Goal: Task Accomplishment & Management: Use online tool/utility

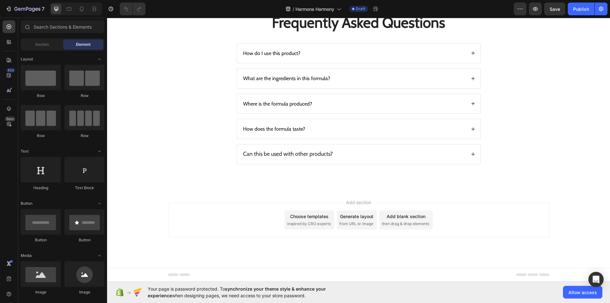
scroll to position [1433, 0]
click at [472, 55] on icon at bounding box center [473, 53] width 4 height 4
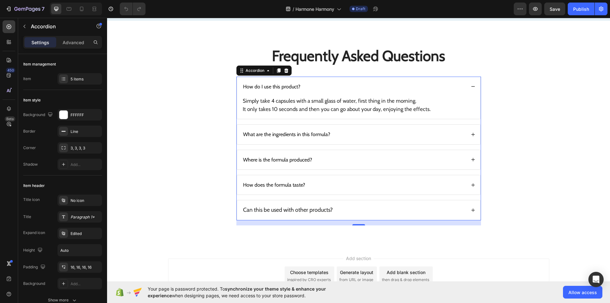
scroll to position [1388, 0]
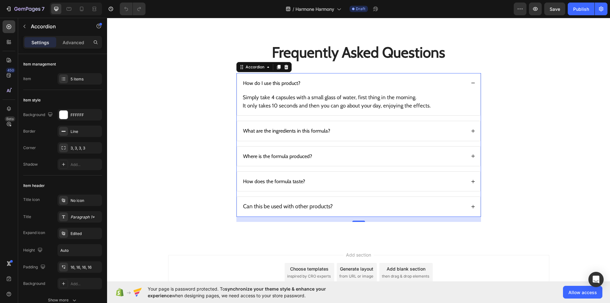
click at [471, 133] on icon at bounding box center [473, 131] width 4 height 4
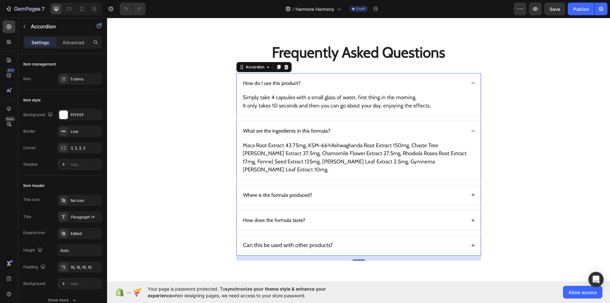
click at [471, 133] on icon at bounding box center [473, 131] width 4 height 4
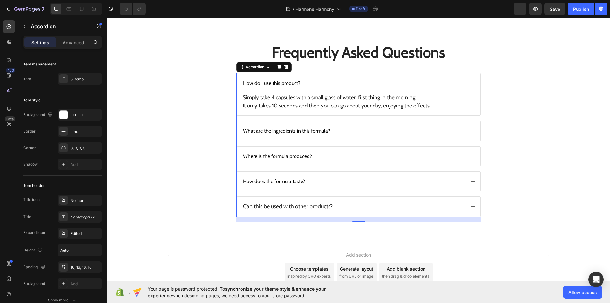
click at [471, 133] on icon at bounding box center [473, 131] width 4 height 4
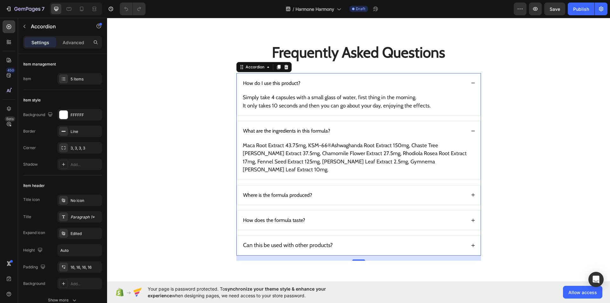
click at [471, 133] on icon at bounding box center [473, 131] width 4 height 4
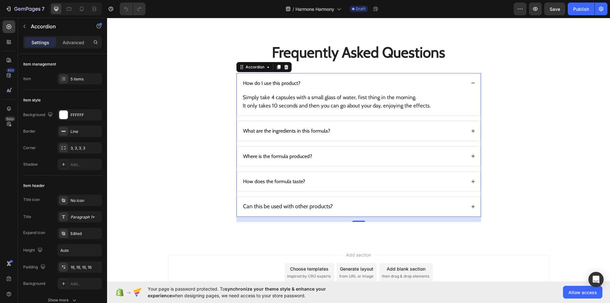
click at [471, 133] on icon at bounding box center [473, 131] width 4 height 4
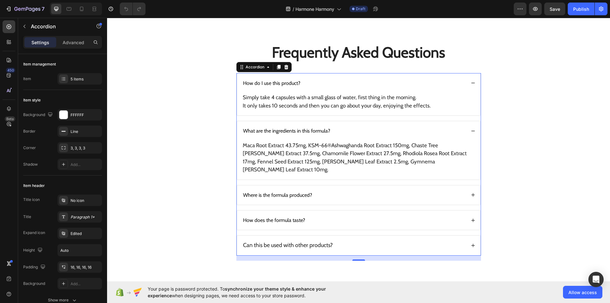
click at [471, 133] on icon at bounding box center [473, 131] width 4 height 4
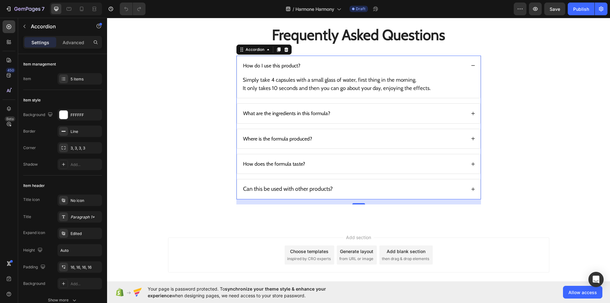
scroll to position [1406, 0]
click at [465, 148] on div "Where is the formula produced?" at bounding box center [358, 138] width 243 height 19
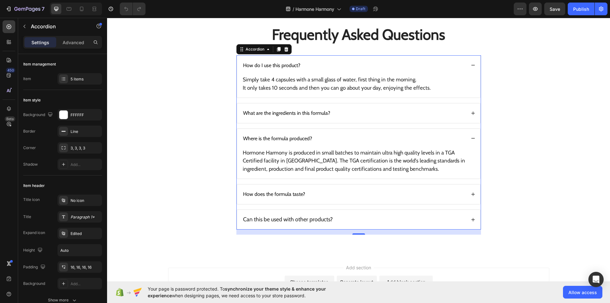
click at [465, 148] on div "Where is the formula produced?" at bounding box center [358, 138] width 243 height 19
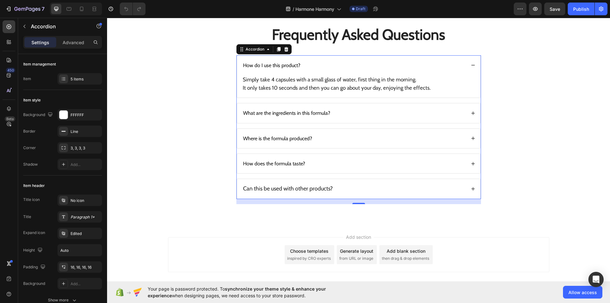
click at [472, 166] on icon at bounding box center [473, 163] width 4 height 4
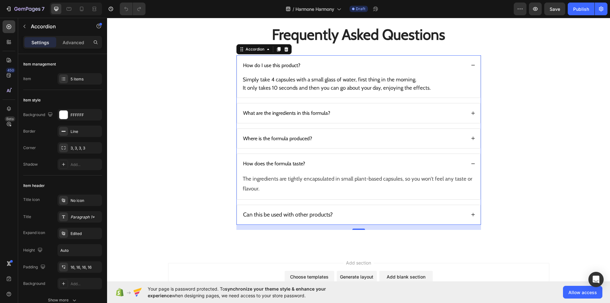
click at [472, 166] on icon at bounding box center [473, 163] width 4 height 4
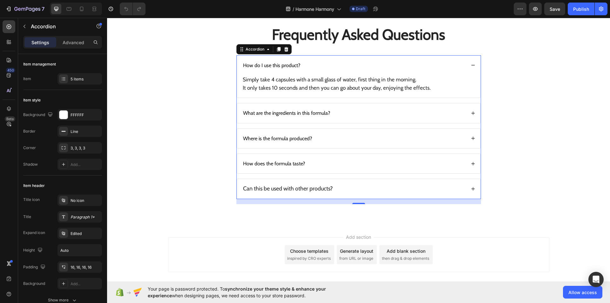
click at [472, 166] on icon at bounding box center [473, 163] width 4 height 4
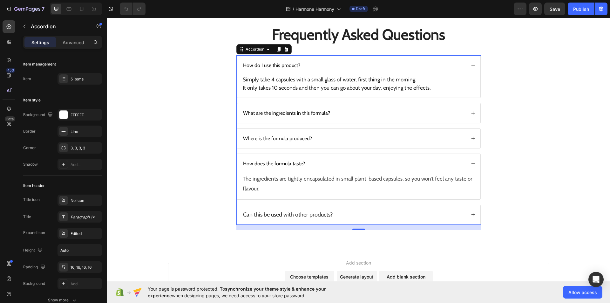
click at [472, 166] on icon at bounding box center [473, 163] width 4 height 4
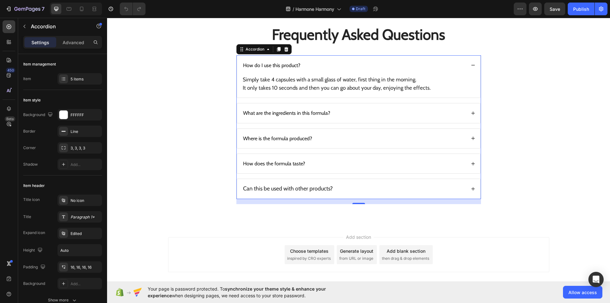
click at [472, 166] on icon at bounding box center [473, 163] width 4 height 4
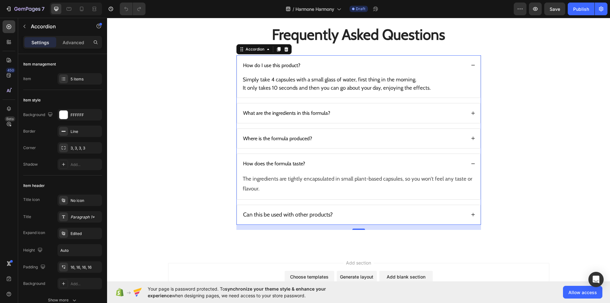
click at [472, 166] on icon at bounding box center [473, 163] width 4 height 4
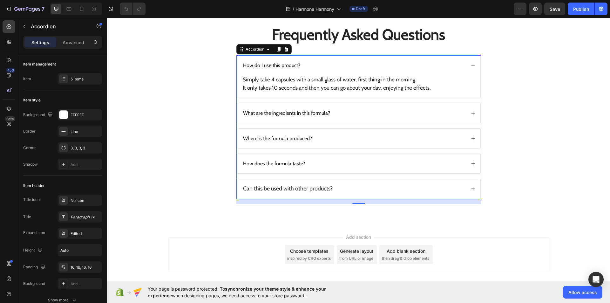
click at [471, 191] on icon at bounding box center [473, 188] width 4 height 4
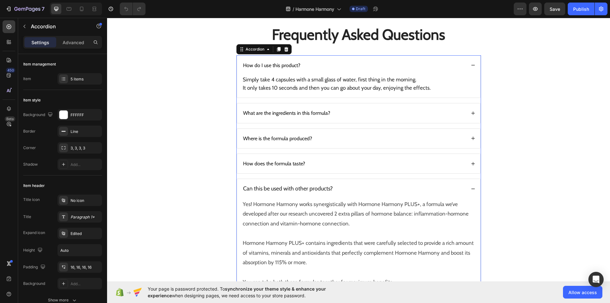
click at [471, 191] on icon at bounding box center [473, 188] width 4 height 4
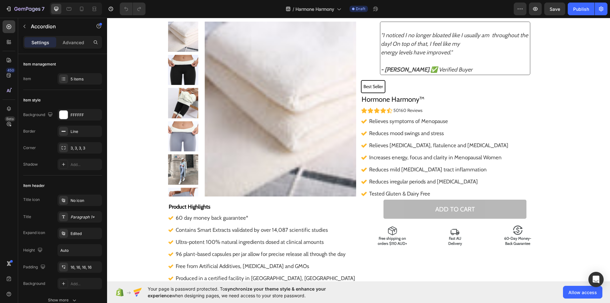
scroll to position [0, 0]
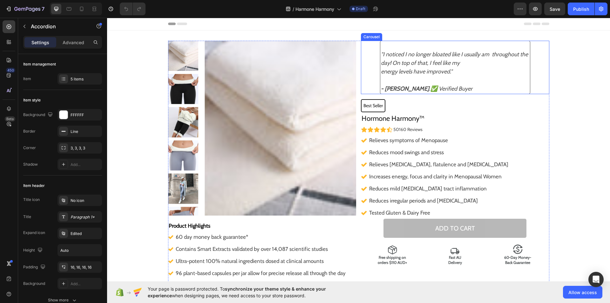
click at [539, 67] on icon "Carousel Next Arrow" at bounding box center [540, 67] width 2 height 4
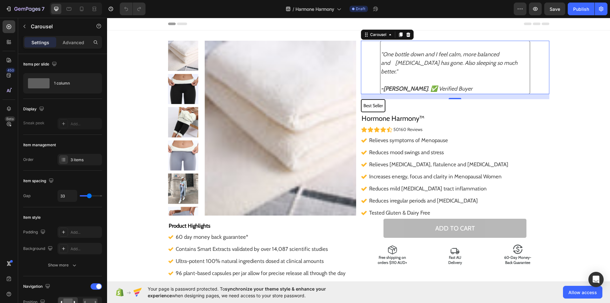
click at [539, 67] on icon "Carousel Next Arrow" at bounding box center [540, 67] width 2 height 4
click at [525, 137] on div "Relieves symptoms of Menopause Reduces mood swings and stress Relieves bloating…" at bounding box center [455, 176] width 188 height 84
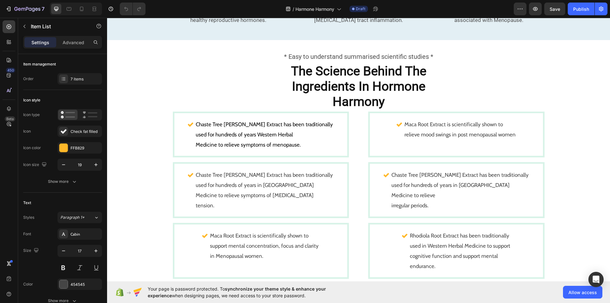
scroll to position [323, 0]
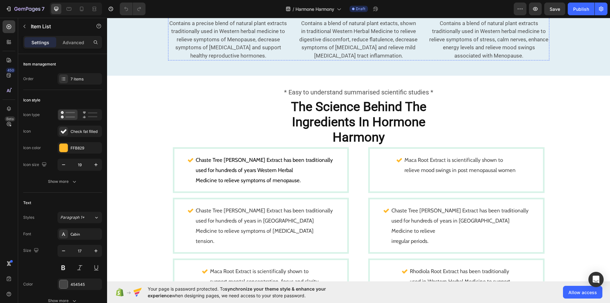
click at [479, 16] on strong "and Clarity" at bounding box center [488, 12] width 27 height 7
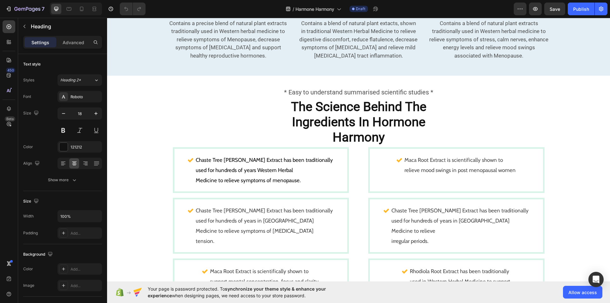
click at [479, 16] on strong "and Clarity" at bounding box center [488, 12] width 27 height 7
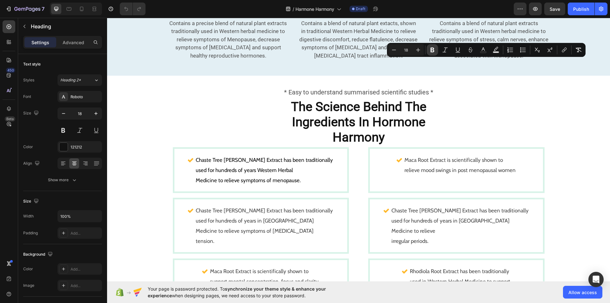
click at [434, 49] on icon "Editor contextual toolbar" at bounding box center [432, 50] width 6 height 6
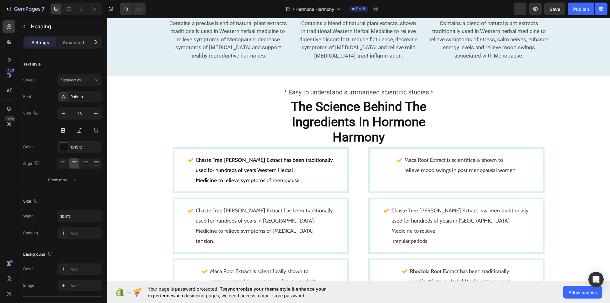
click at [455, 16] on p "Increase Energy, Desire and Clarity" at bounding box center [488, 8] width 119 height 15
click at [441, 17] on h2 "Increase Energy, Desire and Clarity" at bounding box center [488, 9] width 120 height 16
click at [511, 1] on img at bounding box center [488, 1] width 51 height 0
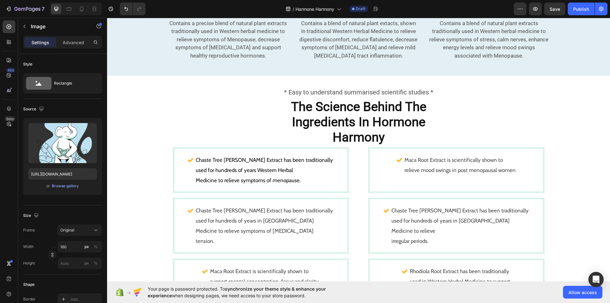
click at [511, 1] on img at bounding box center [488, 1] width 51 height 0
click at [515, 8] on strong "Increase Energy, Desire" at bounding box center [488, 5] width 59 height 7
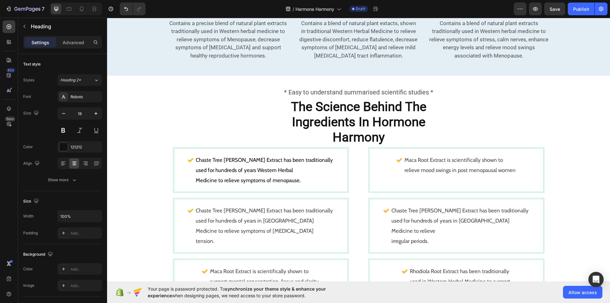
click at [515, 8] on strong "Increase Energy, Desire" at bounding box center [488, 5] width 59 height 7
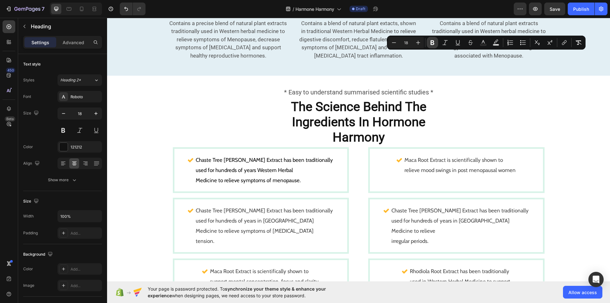
click at [428, 47] on button "Bold" at bounding box center [432, 42] width 11 height 11
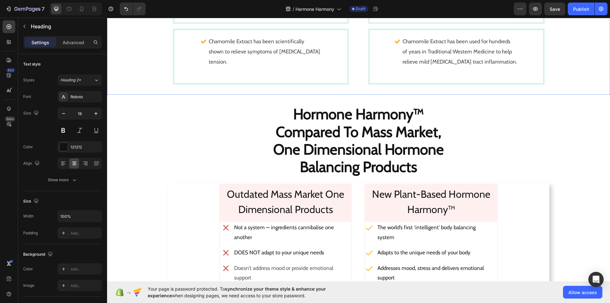
scroll to position [846, 0]
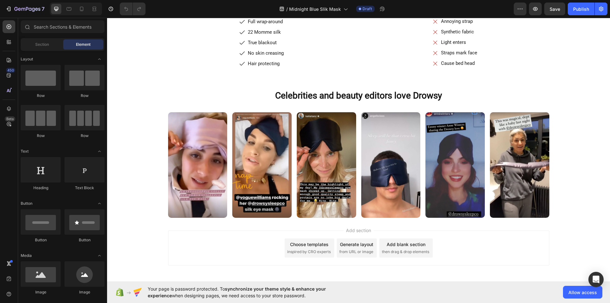
scroll to position [1136, 0]
click at [358, 69] on div "Image Drowsy® Heading Stays on all night Cloud-padding Full wrap-around 22 Momm…" at bounding box center [358, 15] width 381 height 108
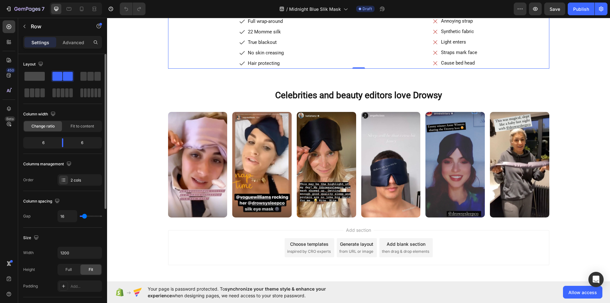
click at [38, 80] on span at bounding box center [34, 76] width 20 height 9
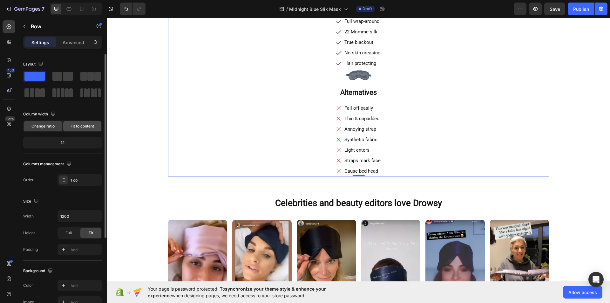
click at [83, 126] on span "Fit to content" at bounding box center [83, 126] width 24 height 6
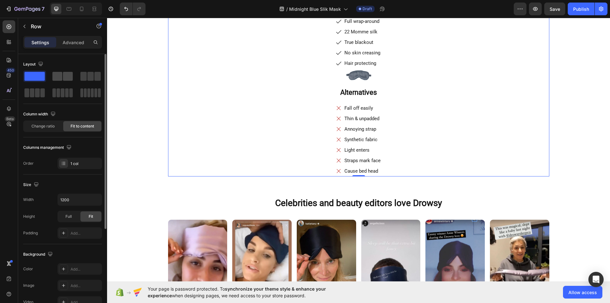
click at [61, 77] on span at bounding box center [57, 76] width 10 height 9
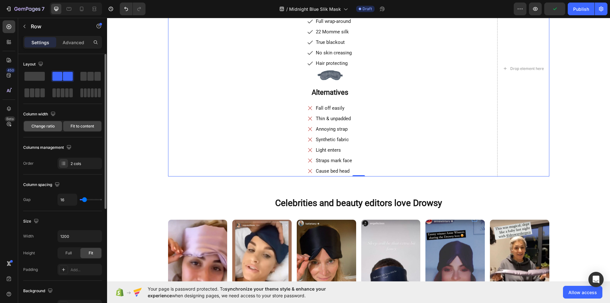
click at [46, 125] on span "Change ratio" at bounding box center [42, 126] width 23 height 6
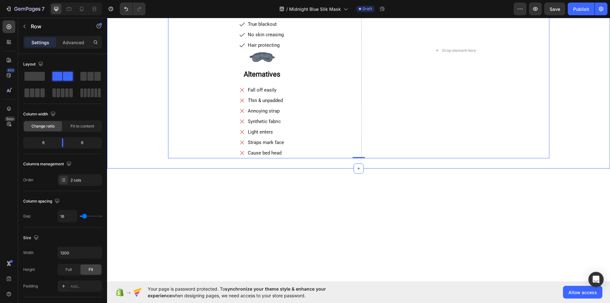
scroll to position [1154, 0]
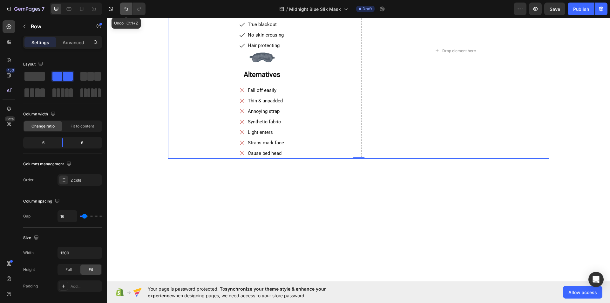
click at [126, 7] on icon "Undo/Redo" at bounding box center [126, 9] width 6 height 6
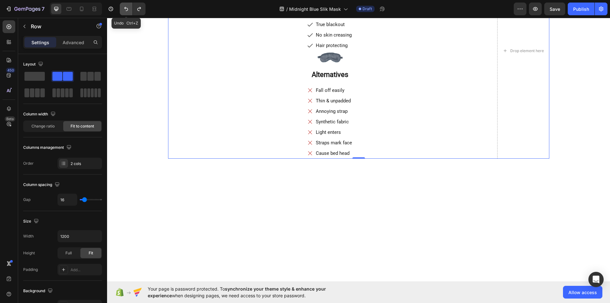
click at [126, 7] on icon "Undo/Redo" at bounding box center [126, 9] width 6 height 6
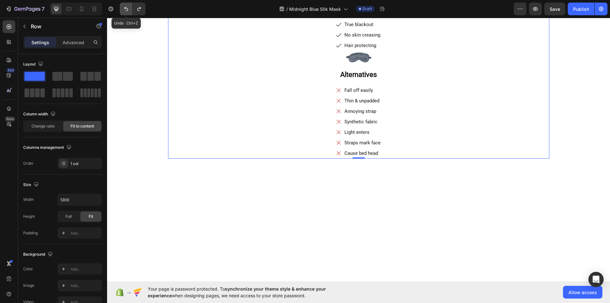
click at [126, 7] on icon "Undo/Redo" at bounding box center [126, 9] width 6 height 6
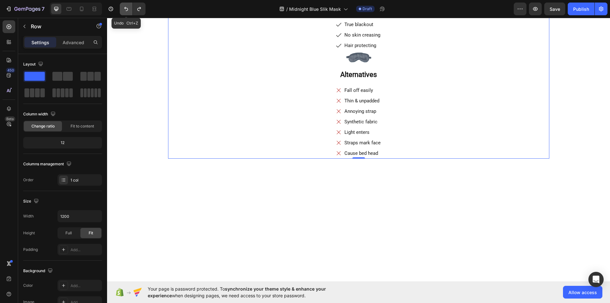
click at [126, 7] on icon "Undo/Redo" at bounding box center [126, 9] width 6 height 6
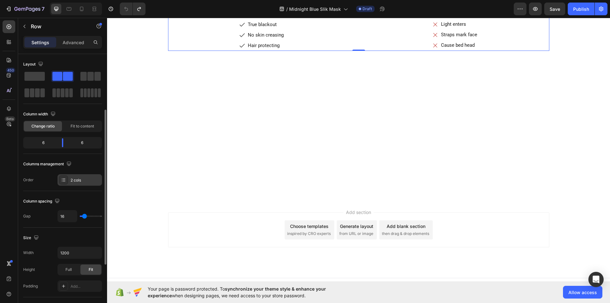
scroll to position [51, 0]
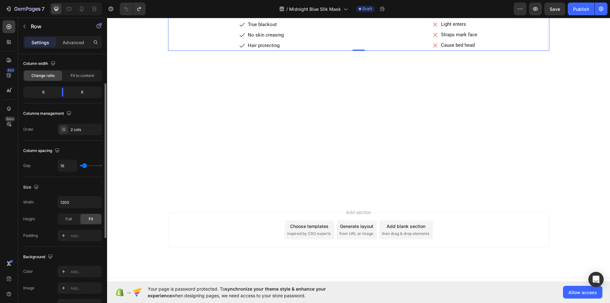
type input "0"
drag, startPoint x: 85, startPoint y: 166, endPoint x: 79, endPoint y: 166, distance: 6.7
type input "0"
click at [80, 166] on input "range" at bounding box center [91, 165] width 22 height 1
click at [64, 218] on div "Full" at bounding box center [68, 219] width 21 height 10
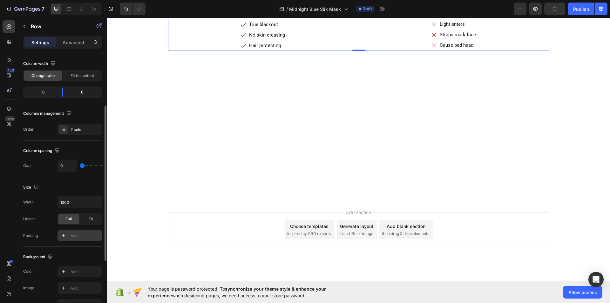
scroll to position [69, 0]
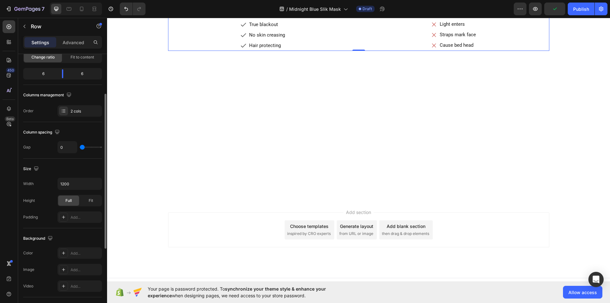
click at [95, 195] on div "Full Fit" at bounding box center [79, 200] width 44 height 11
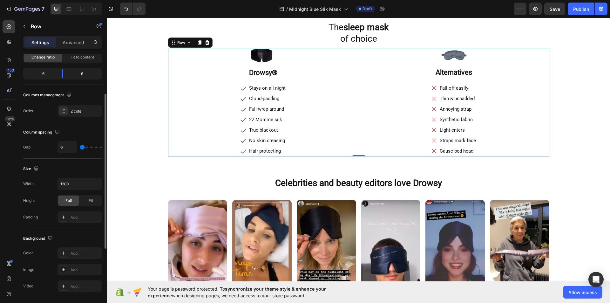
scroll to position [193, 0]
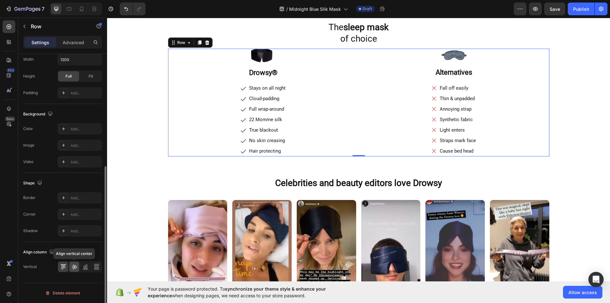
click at [74, 267] on icon at bounding box center [74, 266] width 6 height 6
click at [86, 268] on icon at bounding box center [86, 266] width 2 height 4
click at [77, 265] on icon at bounding box center [74, 266] width 6 height 6
click at [85, 265] on icon at bounding box center [85, 266] width 6 height 6
click at [97, 266] on icon at bounding box center [96, 266] width 6 height 6
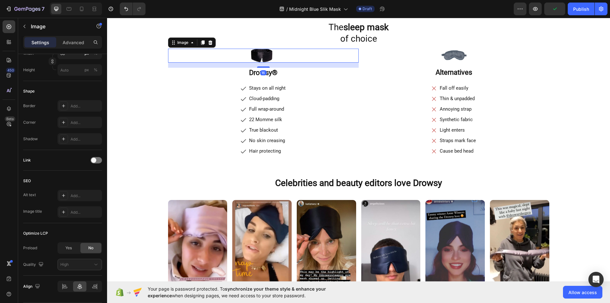
scroll to position [0, 0]
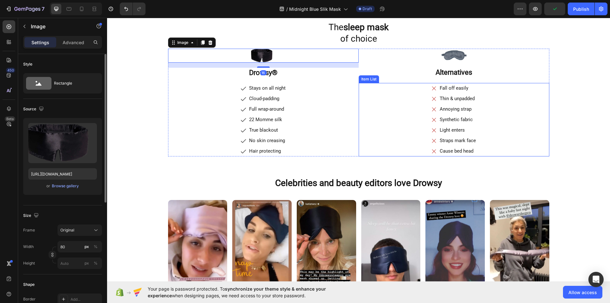
click at [365, 85] on div "Fall off easily Thin & unpadded Annoying strap Synthetic fabric Light enters St…" at bounding box center [454, 119] width 191 height 73
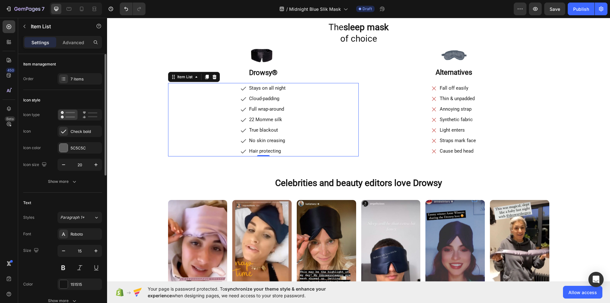
click at [338, 85] on div "Stays on all night Cloud-padding Full wrap-around 22 Momme silk True blackout N…" at bounding box center [263, 119] width 191 height 73
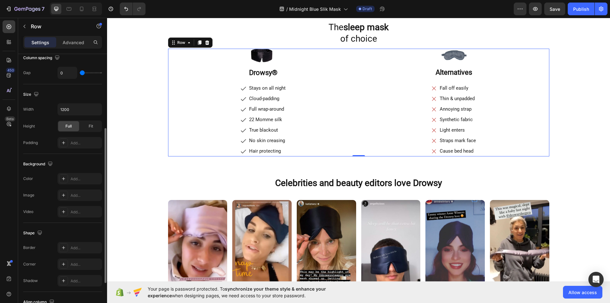
scroll to position [144, 0]
click at [100, 123] on div "Fit" at bounding box center [90, 126] width 21 height 10
click at [96, 110] on icon "button" at bounding box center [96, 109] width 3 height 2
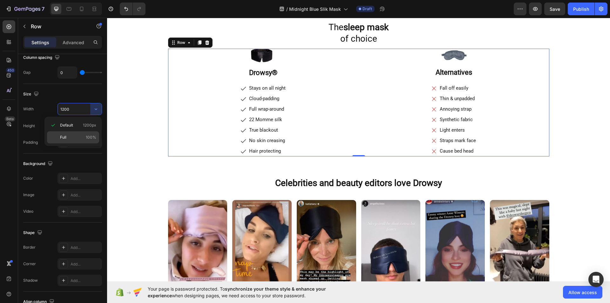
click at [76, 138] on p "Full 100%" at bounding box center [78, 137] width 36 height 6
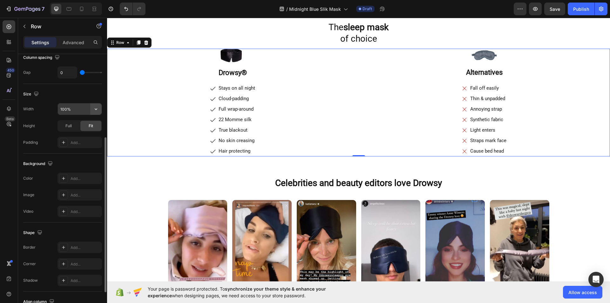
click at [94, 111] on icon "button" at bounding box center [96, 109] width 6 height 6
click at [85, 122] on div "Default 1200px" at bounding box center [73, 125] width 52 height 12
type input "1200"
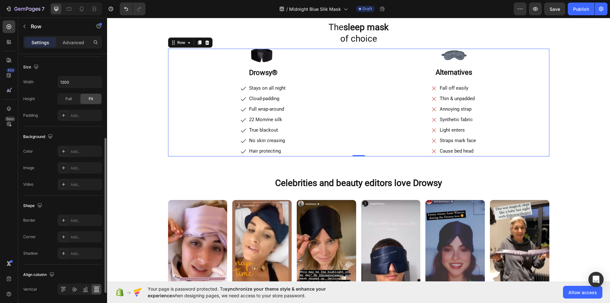
scroll to position [193, 0]
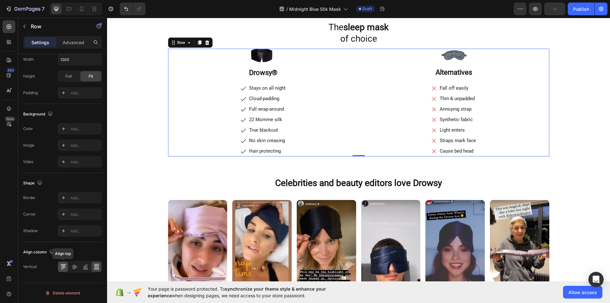
click at [58, 265] on div at bounding box center [63, 266] width 10 height 10
click at [62, 198] on icon at bounding box center [63, 197] width 5 height 5
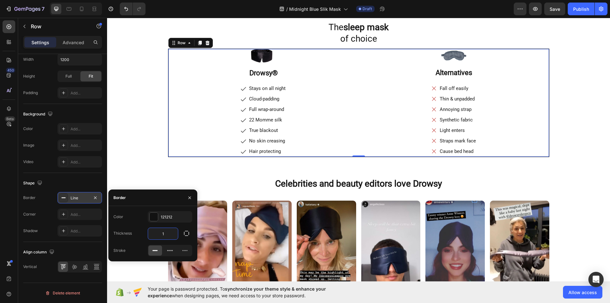
click at [166, 232] on input "1" at bounding box center [163, 233] width 30 height 11
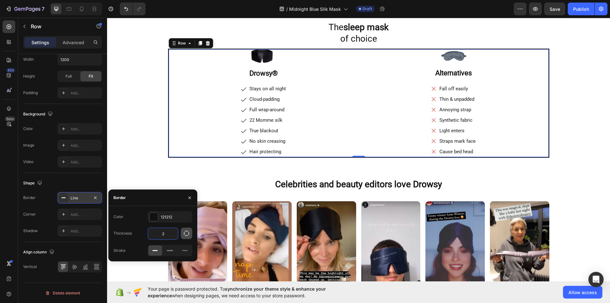
type input "2"
click at [185, 230] on icon "button" at bounding box center [186, 233] width 6 height 6
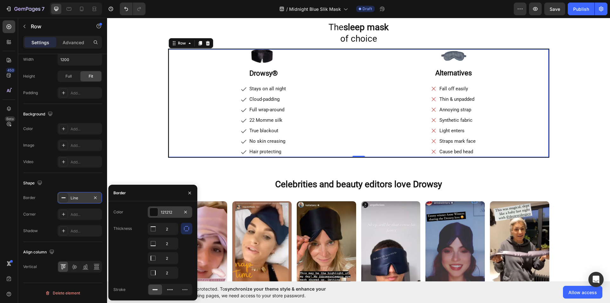
click at [157, 212] on div at bounding box center [154, 212] width 8 height 8
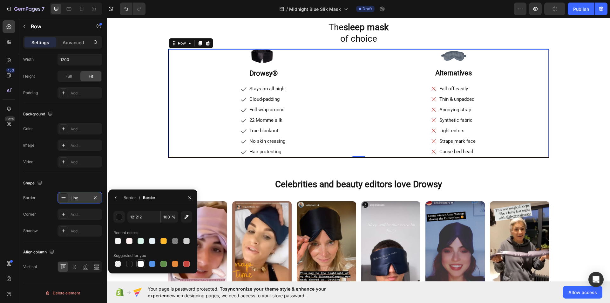
click at [141, 263] on div at bounding box center [141, 263] width 6 height 6
type input "FFFFFF"
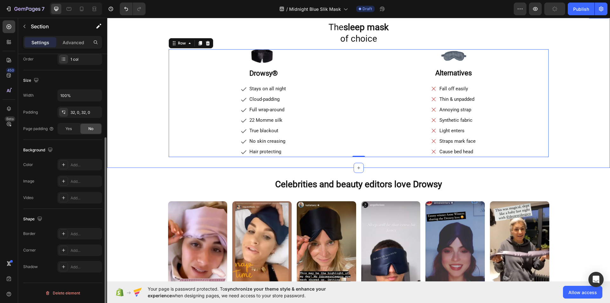
click at [144, 159] on div "The sleep mask of choice Heading Image Drowsy® Heading Stays on all night Cloud…" at bounding box center [358, 89] width 503 height 157
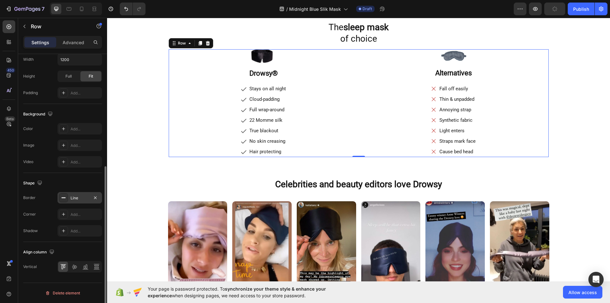
click at [64, 202] on div "Line" at bounding box center [79, 197] width 44 height 11
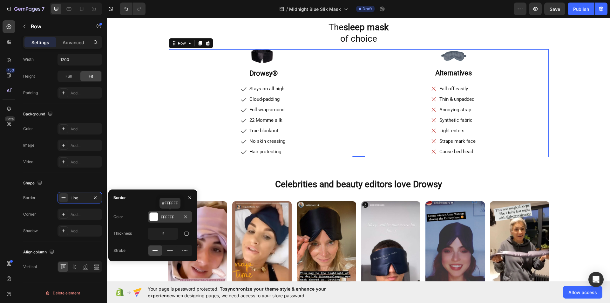
click at [155, 215] on div at bounding box center [154, 216] width 8 height 8
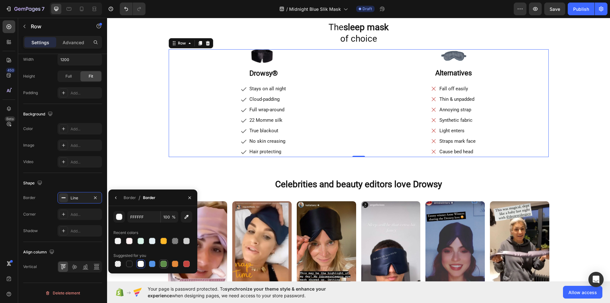
click at [163, 262] on div at bounding box center [163, 263] width 6 height 6
type input "5E8E49"
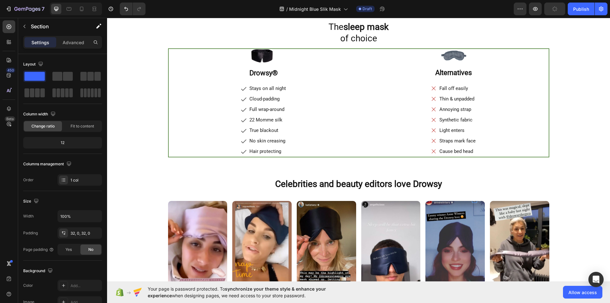
scroll to position [1173, 0]
click at [169, 156] on div "Stays on all night Cloud-padding Full wrap-around 22 Momme silk True blackout N…" at bounding box center [264, 119] width 190 height 73
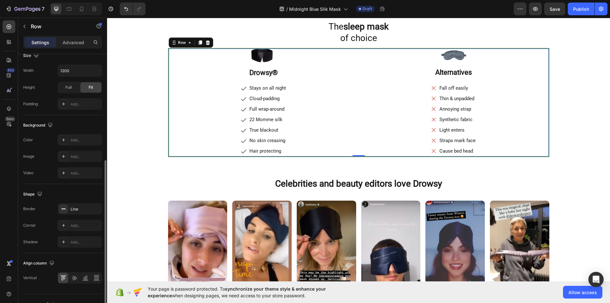
scroll to position [182, 0]
click at [62, 205] on div at bounding box center [63, 208] width 9 height 9
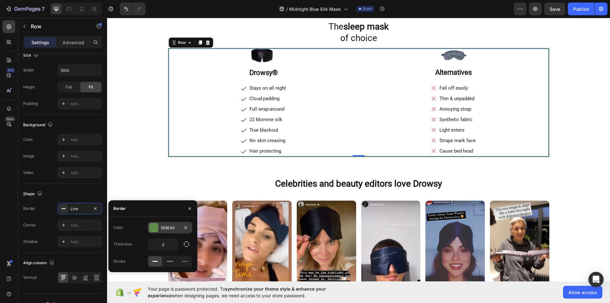
click at [152, 225] on div at bounding box center [154, 227] width 8 height 8
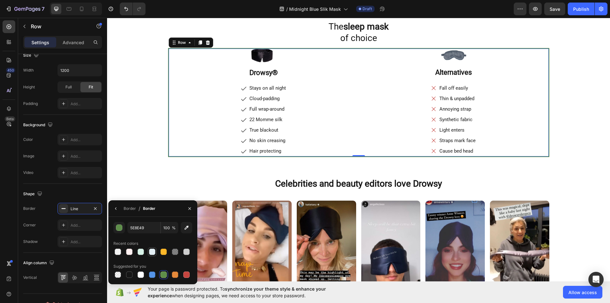
click at [152, 253] on div at bounding box center [152, 251] width 6 height 6
type input "E3EFF4"
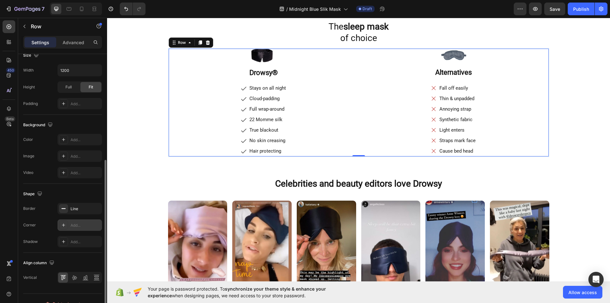
click at [64, 226] on icon at bounding box center [63, 224] width 5 height 5
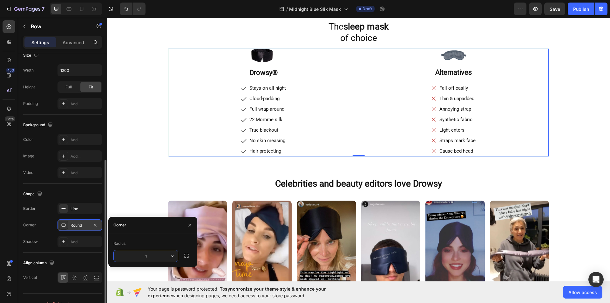
type input "10"
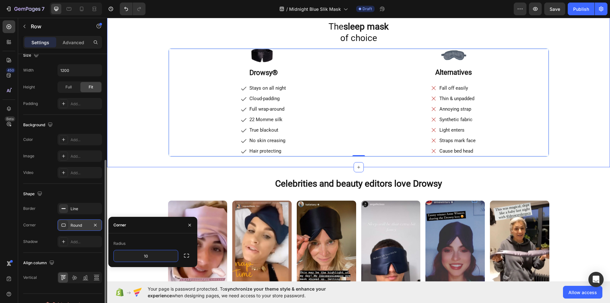
click at [136, 153] on div "The sleep mask of choice Heading Image Drowsy® Heading Stays on all night Cloud…" at bounding box center [358, 88] width 503 height 137
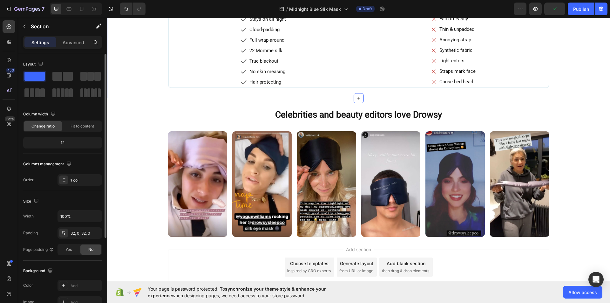
scroll to position [1117, 0]
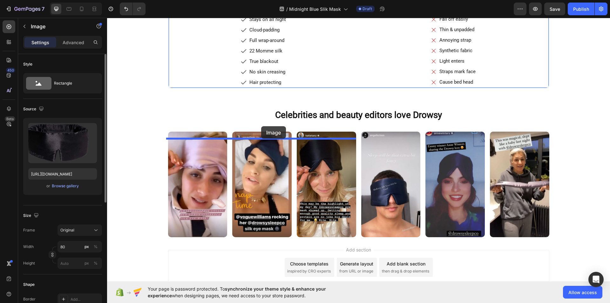
drag, startPoint x: 173, startPoint y: 125, endPoint x: 261, endPoint y: 126, distance: 88.3
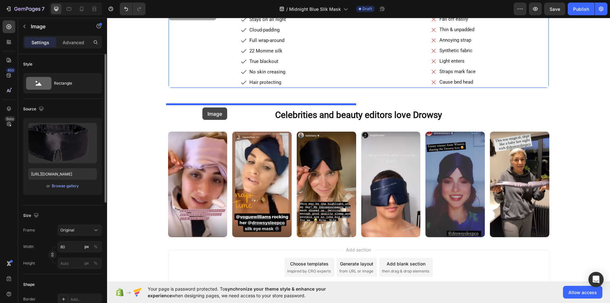
drag, startPoint x: 172, startPoint y: 140, endPoint x: 203, endPoint y: 109, distance: 44.0
click at [74, 41] on p "Advanced" at bounding box center [74, 42] width 22 height 7
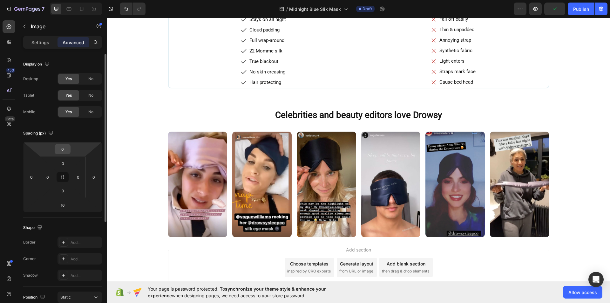
click at [67, 145] on input "0" at bounding box center [62, 149] width 13 height 10
type input "10"
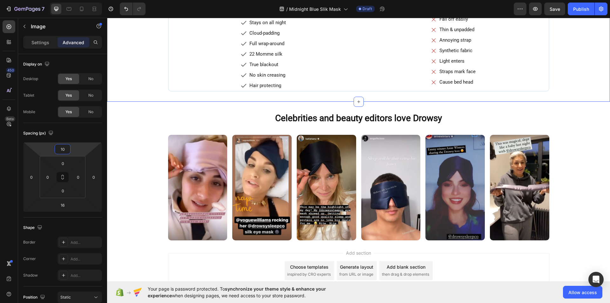
click at [141, 91] on div "The sleep mask of choice Heading Image 16 Drowsy® Heading Stays on all night Cl…" at bounding box center [358, 21] width 503 height 140
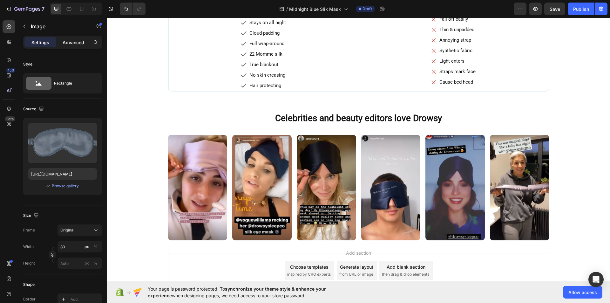
click at [76, 46] on div "Advanced" at bounding box center [73, 42] width 32 height 10
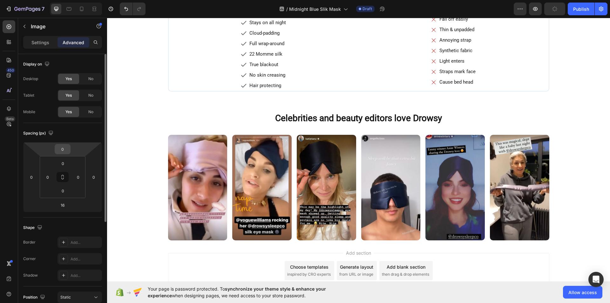
click at [67, 146] on input "0" at bounding box center [62, 149] width 13 height 10
type input "10"
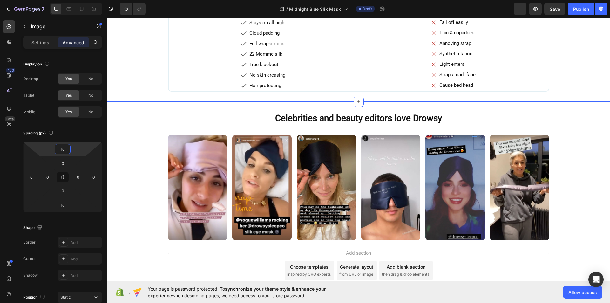
click at [136, 91] on div "The sleep mask of choice Heading Image Drowsy® Heading Stays on all night Cloud…" at bounding box center [358, 21] width 503 height 140
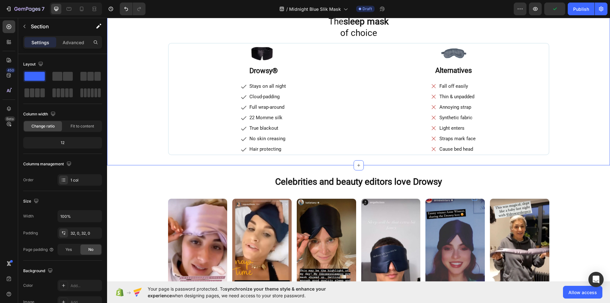
scroll to position [1228, 0]
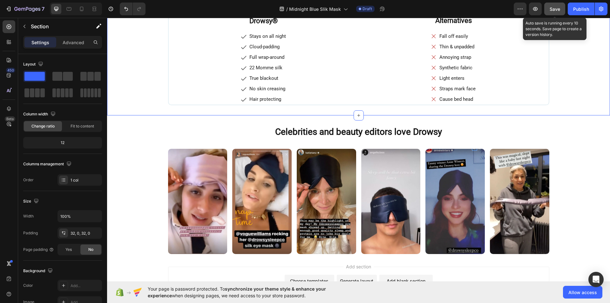
click at [555, 9] on span "Save" at bounding box center [554, 8] width 10 height 5
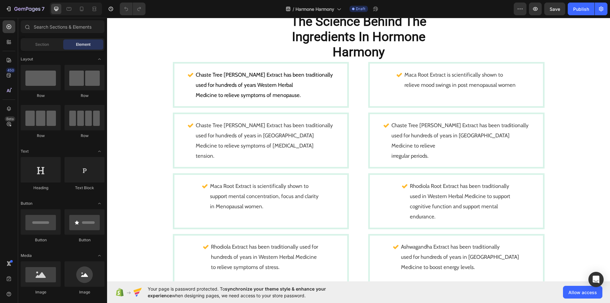
scroll to position [422, 0]
click at [193, 74] on icon at bounding box center [190, 74] width 6 height 6
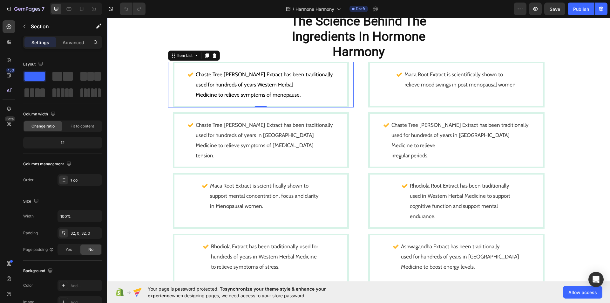
click at [145, 123] on div "* Easy to understand summarised scientific studies * Text Block The Science Beh…" at bounding box center [358, 235] width 503 height 471
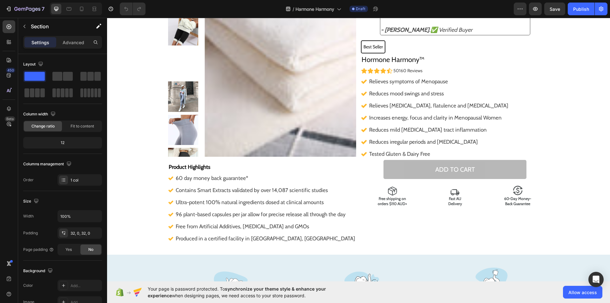
scroll to position [0, 0]
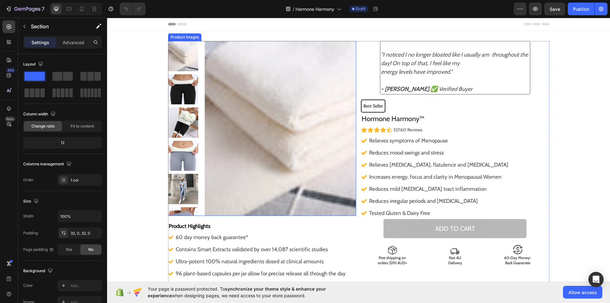
click at [225, 78] on img at bounding box center [281, 128] width 152 height 175
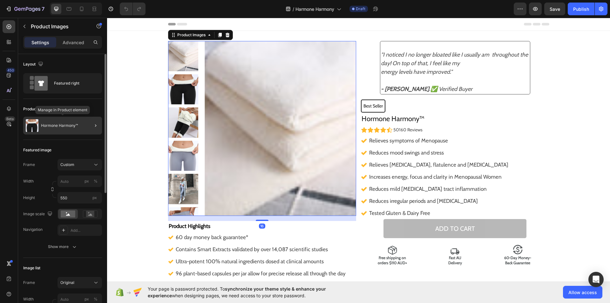
click at [60, 127] on p "Hormone Harmony™" at bounding box center [59, 125] width 37 height 4
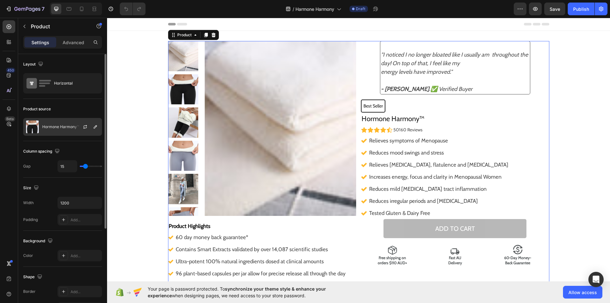
click at [83, 131] on div at bounding box center [88, 126] width 28 height 17
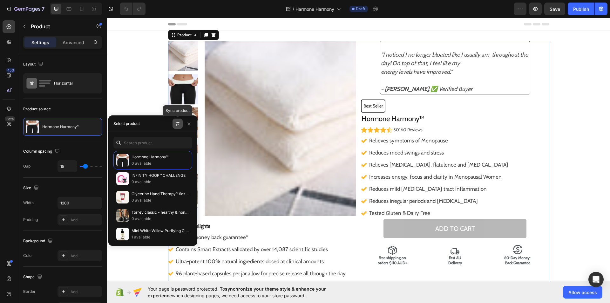
click at [177, 121] on icon "button" at bounding box center [177, 123] width 5 height 5
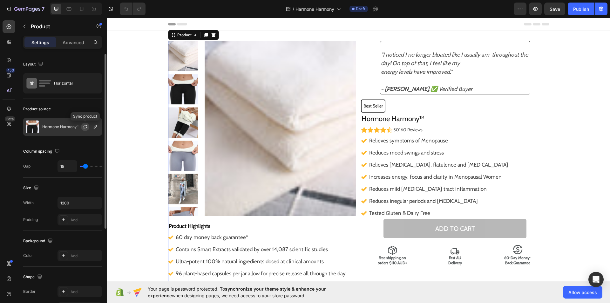
click at [87, 128] on icon "button" at bounding box center [85, 126] width 5 height 5
click at [85, 127] on icon "button" at bounding box center [85, 126] width 5 height 5
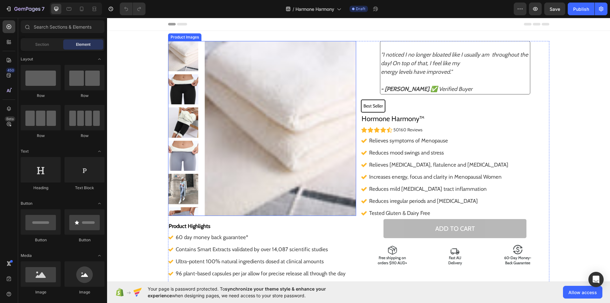
click at [245, 84] on img at bounding box center [281, 128] width 152 height 175
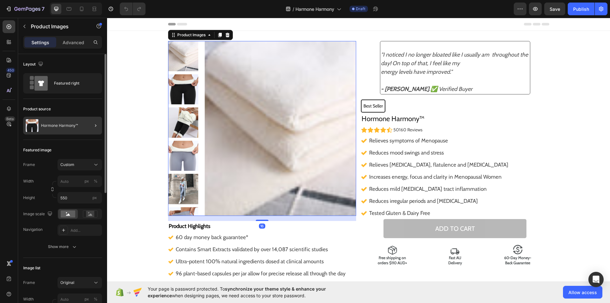
click at [84, 125] on div at bounding box center [93, 126] width 18 height 18
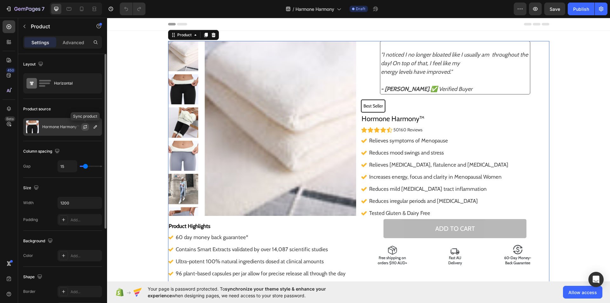
click at [83, 127] on icon "button" at bounding box center [85, 126] width 5 height 5
click at [98, 125] on icon "button" at bounding box center [95, 126] width 5 height 5
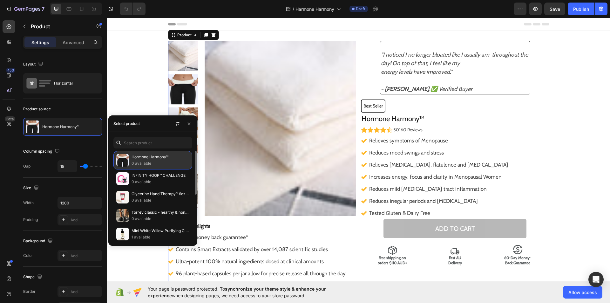
click at [138, 156] on p "Hormone Harmony™" at bounding box center [160, 157] width 58 height 6
click at [176, 124] on icon "button" at bounding box center [177, 123] width 5 height 5
click at [182, 159] on icon at bounding box center [184, 160] width 10 height 6
click at [161, 156] on p "Hormone Harmony™" at bounding box center [153, 157] width 45 height 6
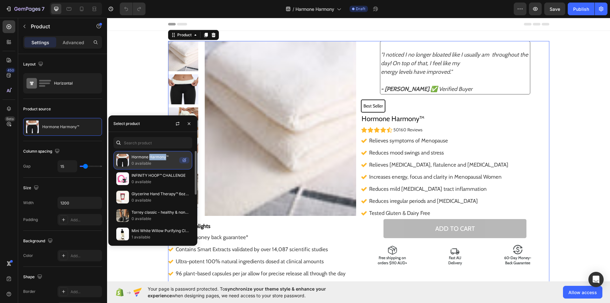
click at [161, 156] on p "Hormone Harmony™" at bounding box center [153, 157] width 45 height 6
click at [179, 125] on icon "button" at bounding box center [177, 123] width 5 height 5
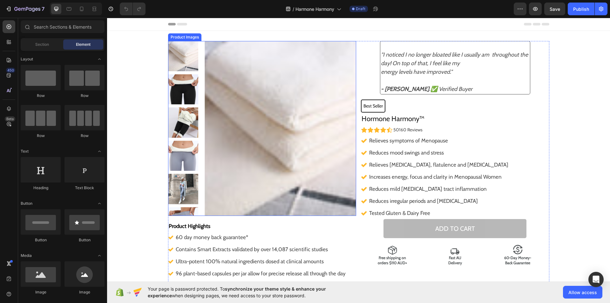
click at [286, 156] on img at bounding box center [281, 128] width 152 height 175
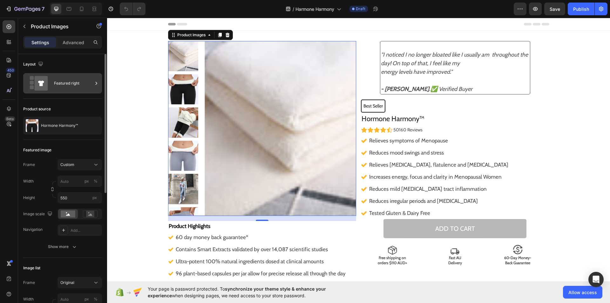
click at [54, 79] on div "Featured right" at bounding box center [62, 83] width 79 height 20
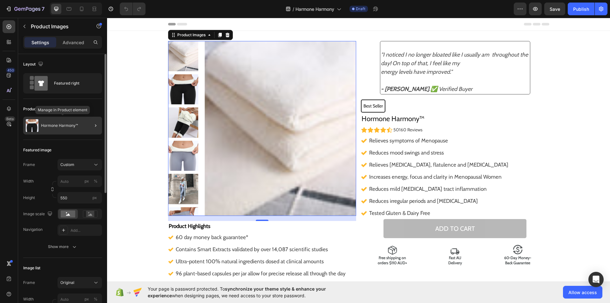
click at [70, 124] on p "Hormone Harmony™" at bounding box center [59, 125] width 37 height 4
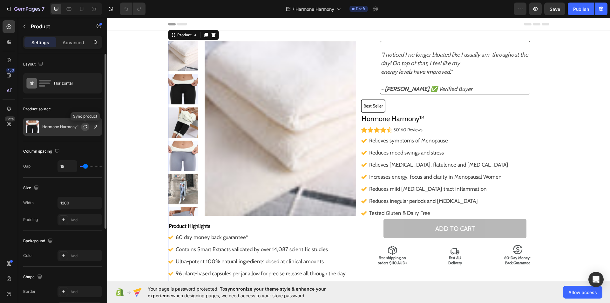
click at [86, 126] on icon "button" at bounding box center [85, 126] width 3 height 2
click at [92, 127] on button "button" at bounding box center [95, 127] width 8 height 8
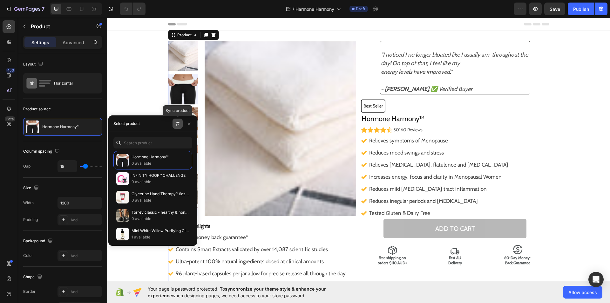
click at [177, 123] on icon "button" at bounding box center [177, 123] width 5 height 5
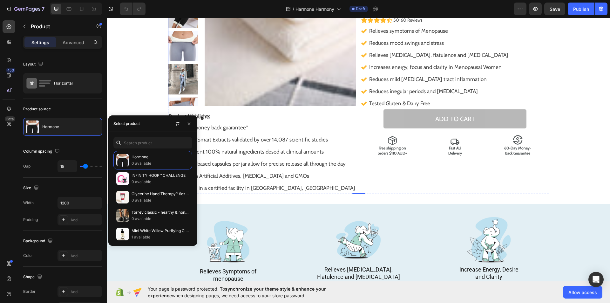
scroll to position [110, 0]
click at [167, 166] on div "Hormone 0 available" at bounding box center [152, 160] width 79 height 18
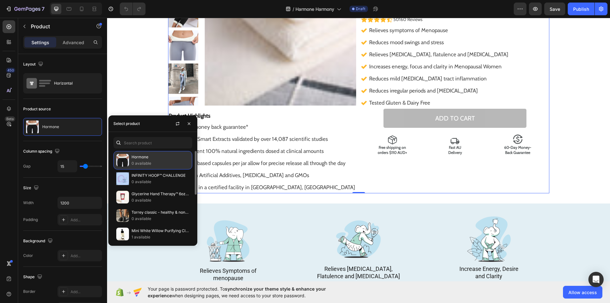
click at [167, 166] on div "Hormone 0 available" at bounding box center [152, 160] width 79 height 18
drag, startPoint x: 167, startPoint y: 166, endPoint x: 165, endPoint y: 163, distance: 4.3
click at [165, 163] on div "Hormone 0 available" at bounding box center [152, 160] width 79 height 18
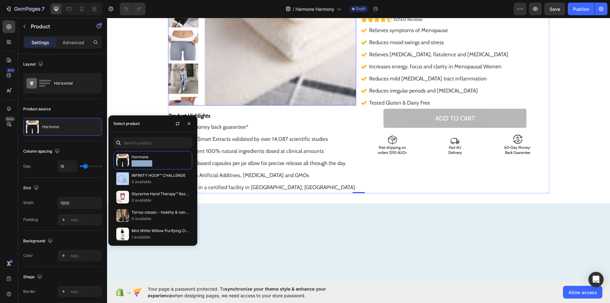
scroll to position [0, 0]
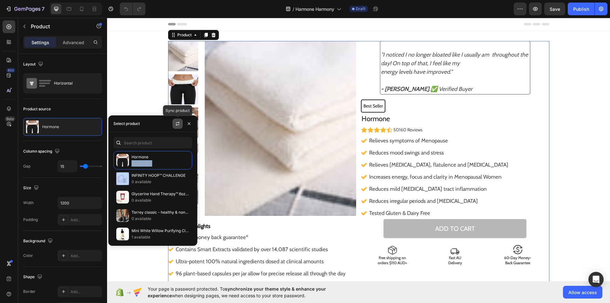
click at [175, 123] on button "button" at bounding box center [177, 123] width 10 height 10
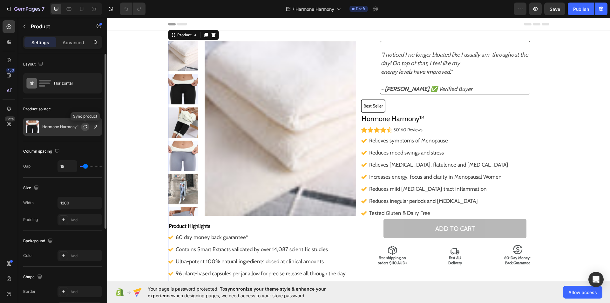
click at [85, 128] on icon "button" at bounding box center [84, 128] width 3 height 2
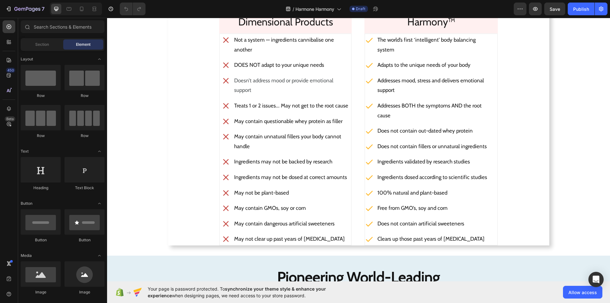
scroll to position [1034, 0]
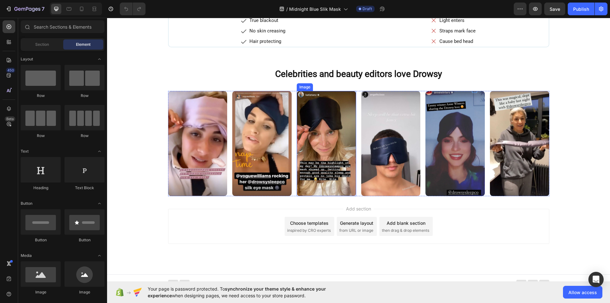
scroll to position [1292, 0]
